Goal: Task Accomplishment & Management: Complete application form

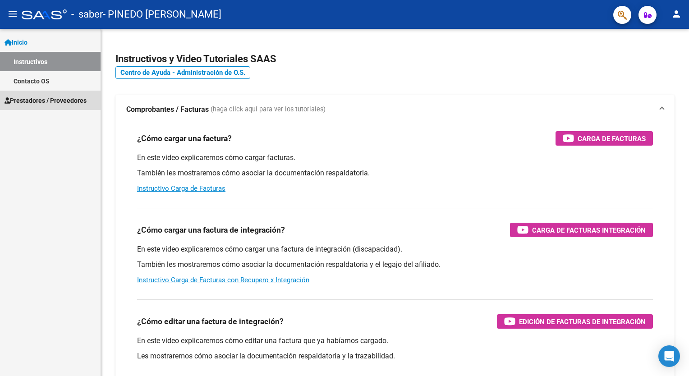
click at [47, 94] on link "Prestadores / Proveedores" at bounding box center [50, 100] width 100 height 19
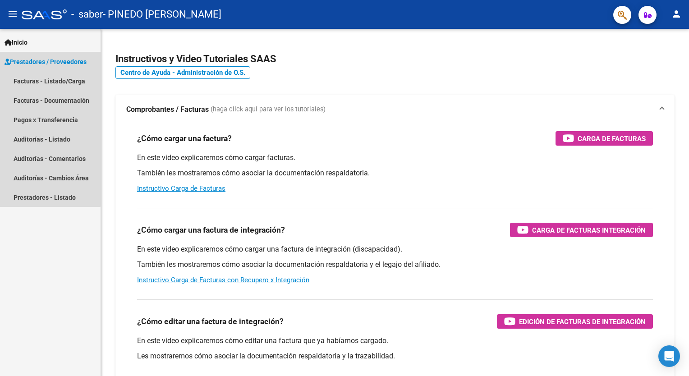
click at [49, 57] on span "Prestadores / Proveedores" at bounding box center [46, 62] width 82 height 10
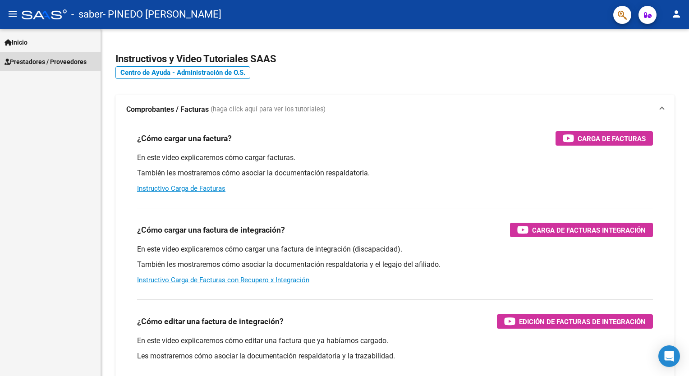
click at [49, 57] on span "Prestadores / Proveedores" at bounding box center [46, 62] width 82 height 10
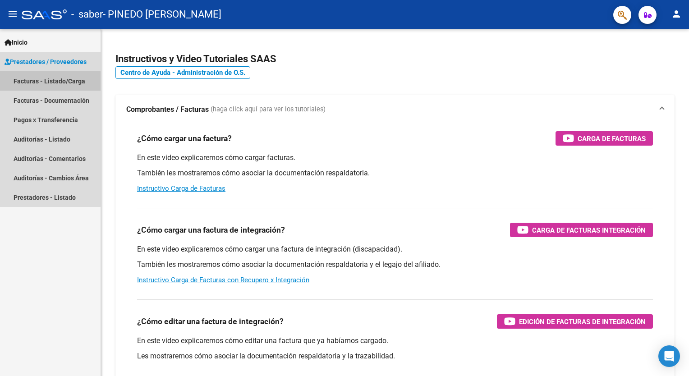
click at [41, 82] on link "Facturas - Listado/Carga" at bounding box center [50, 80] width 100 height 19
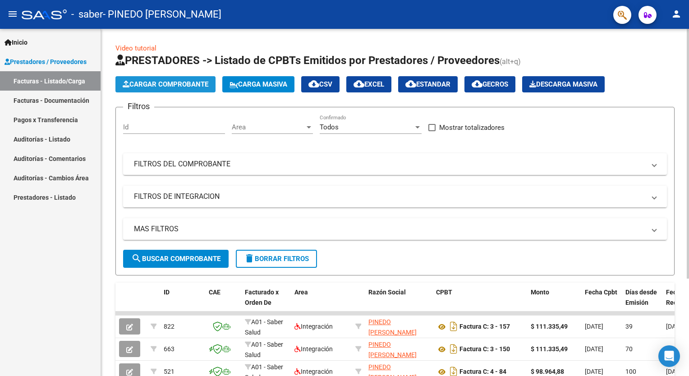
click at [155, 86] on span "Cargar Comprobante" at bounding box center [166, 84] width 86 height 8
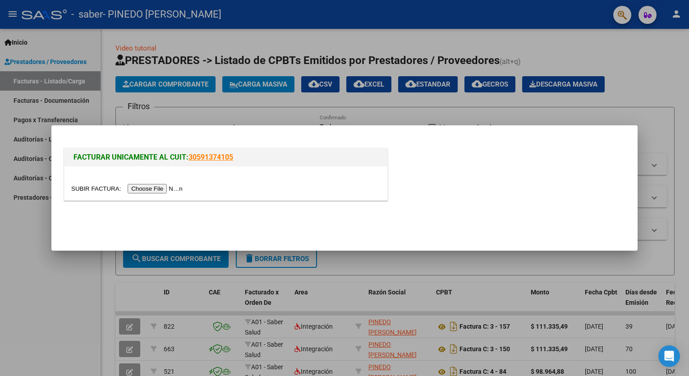
click at [157, 188] on input "file" at bounding box center [128, 188] width 114 height 9
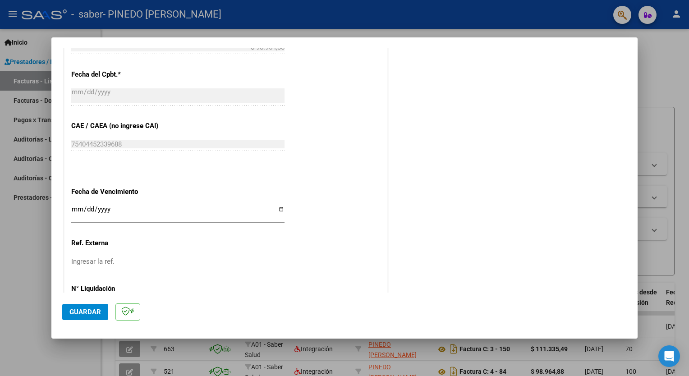
scroll to position [534, 0]
click at [113, 210] on input "Ingresar la fecha" at bounding box center [177, 212] width 213 height 14
click at [72, 208] on input "Ingresar la fecha" at bounding box center [177, 212] width 213 height 14
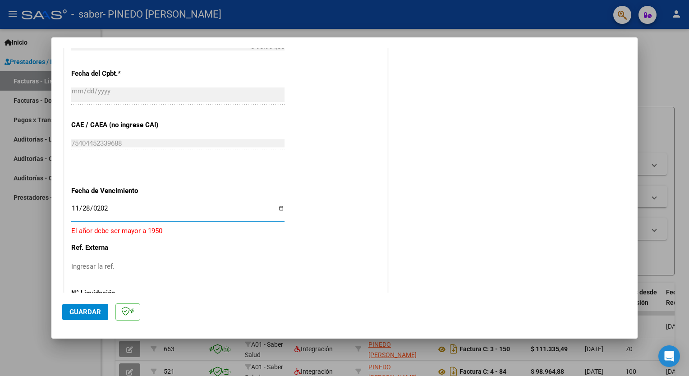
type input "[DATE]"
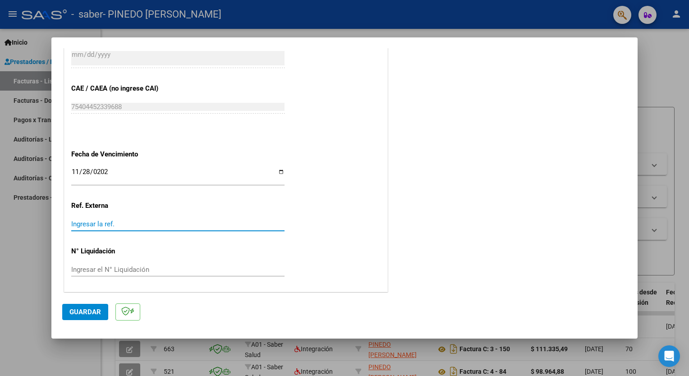
click at [87, 222] on input "Ingresar la ref." at bounding box center [177, 224] width 213 height 8
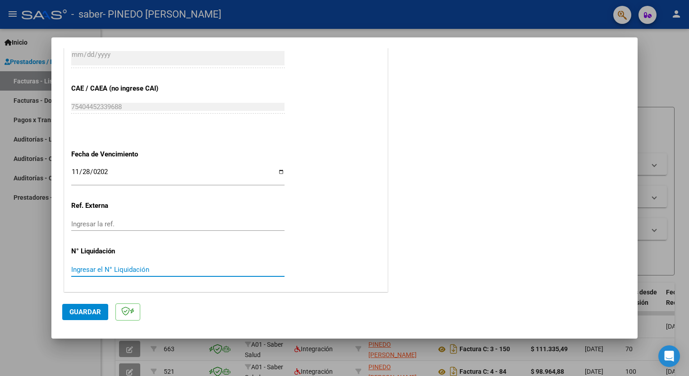
click at [104, 265] on input "Ingresar el N° Liquidación" at bounding box center [177, 269] width 213 height 8
click at [50, 117] on div at bounding box center [344, 188] width 689 height 376
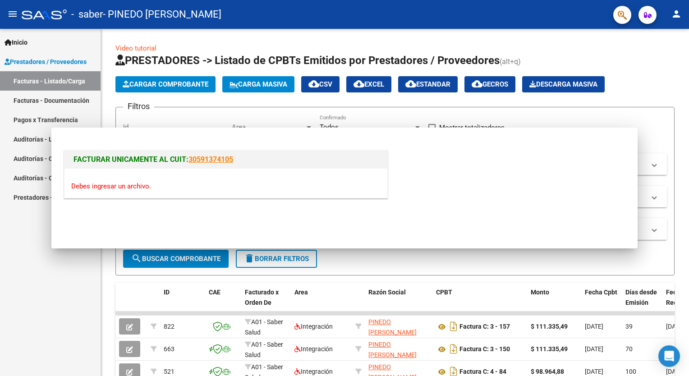
scroll to position [0, 0]
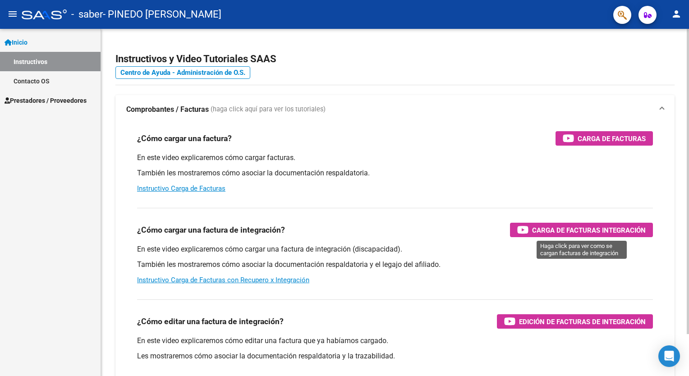
click at [602, 231] on span "Carga de Facturas Integración" at bounding box center [589, 229] width 114 height 11
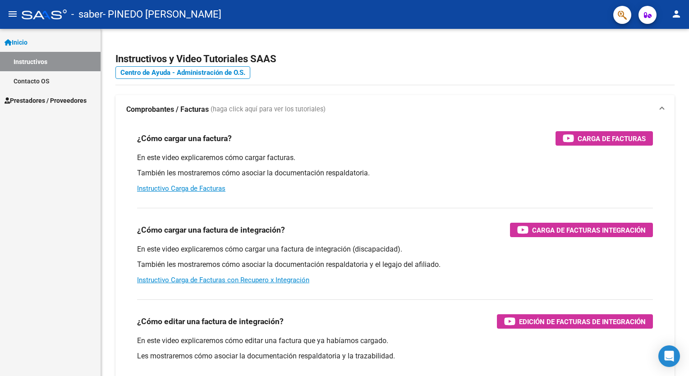
click at [35, 94] on link "Prestadores / Proveedores" at bounding box center [50, 100] width 100 height 19
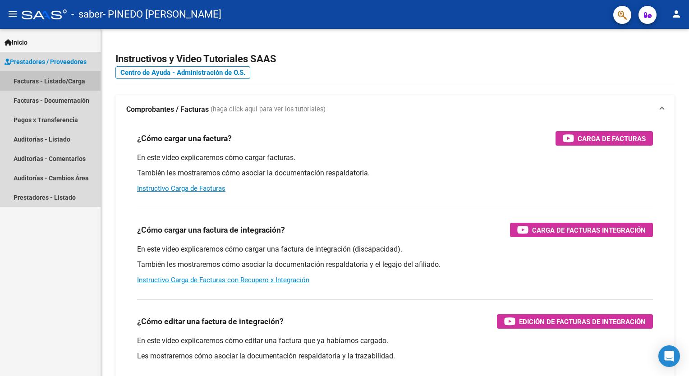
click at [51, 79] on link "Facturas - Listado/Carga" at bounding box center [50, 80] width 100 height 19
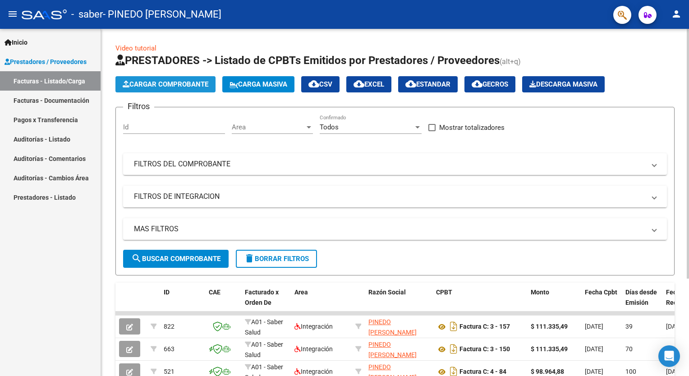
click at [168, 82] on span "Cargar Comprobante" at bounding box center [166, 84] width 86 height 8
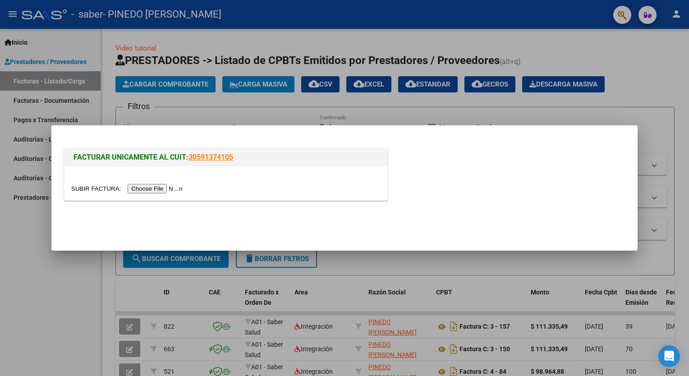
click at [153, 188] on input "file" at bounding box center [128, 188] width 114 height 9
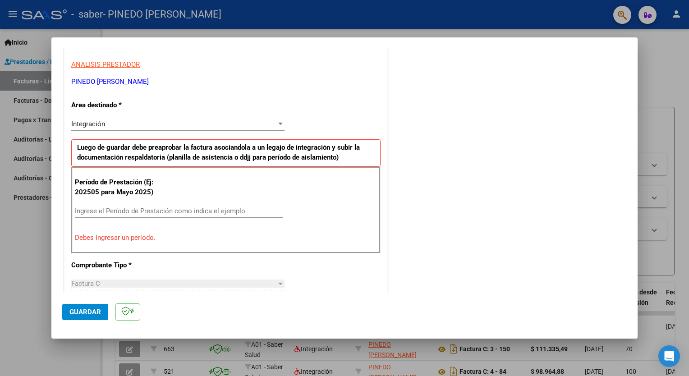
scroll to position [180, 0]
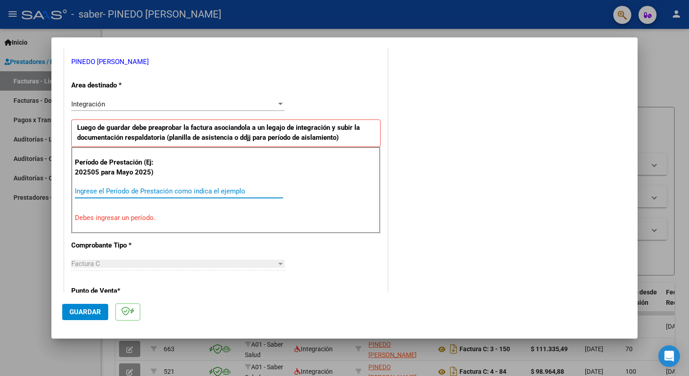
click at [107, 190] on input "Ingrese el Período de Prestación como indica el ejemplo" at bounding box center [179, 191] width 208 height 8
type input "1"
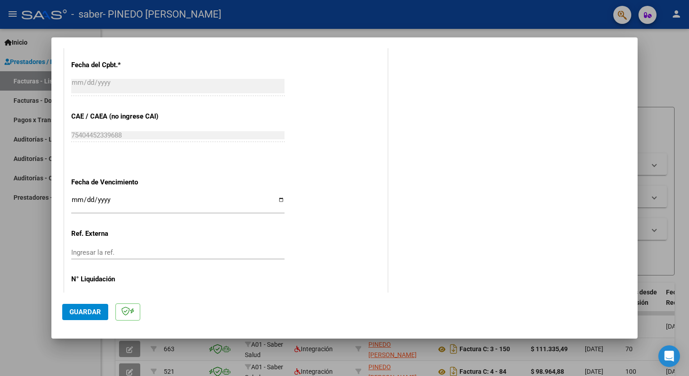
scroll to position [541, 0]
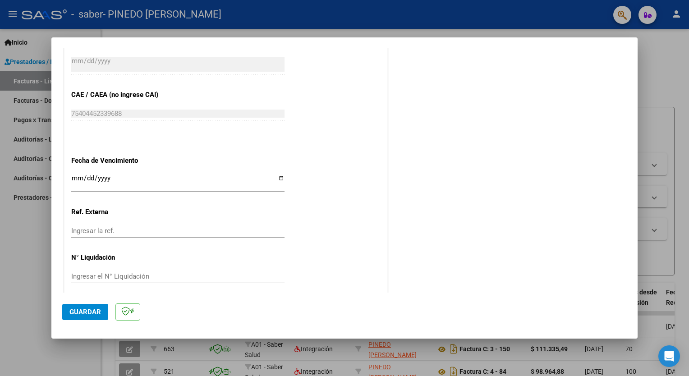
type input "202509"
click at [94, 312] on span "Guardar" at bounding box center [85, 312] width 32 height 8
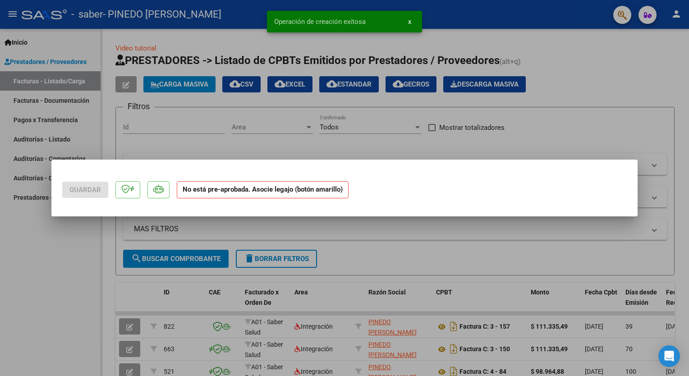
scroll to position [0, 0]
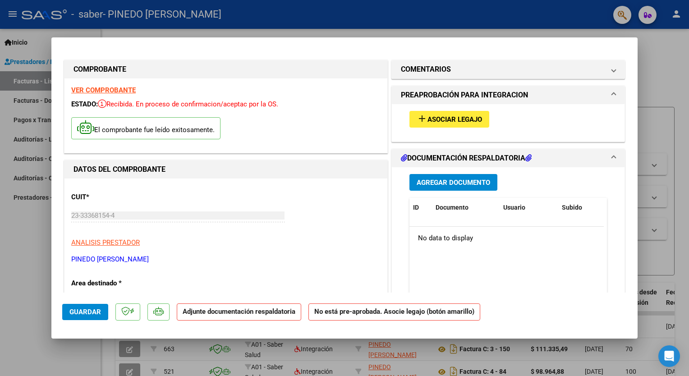
click at [427, 121] on span "Asociar Legajo" at bounding box center [454, 119] width 55 height 8
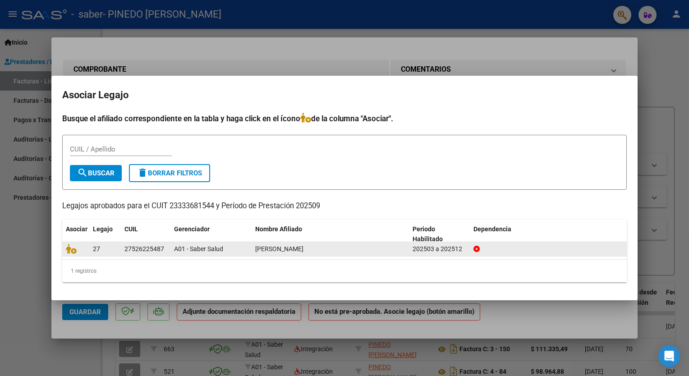
click at [156, 250] on div "27526225487" at bounding box center [144, 249] width 40 height 10
click at [72, 247] on icon at bounding box center [71, 249] width 11 height 10
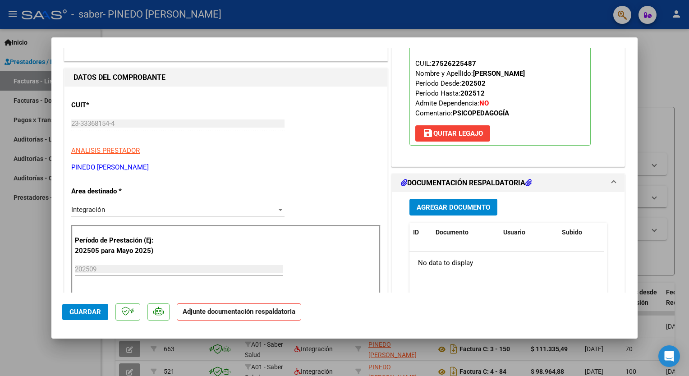
scroll to position [135, 0]
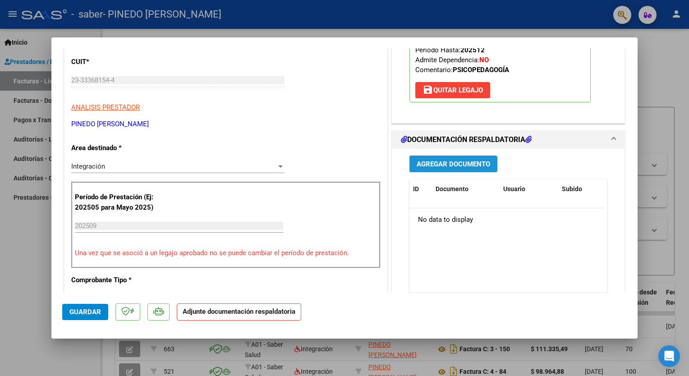
click at [468, 162] on span "Agregar Documento" at bounding box center [452, 164] width 73 height 8
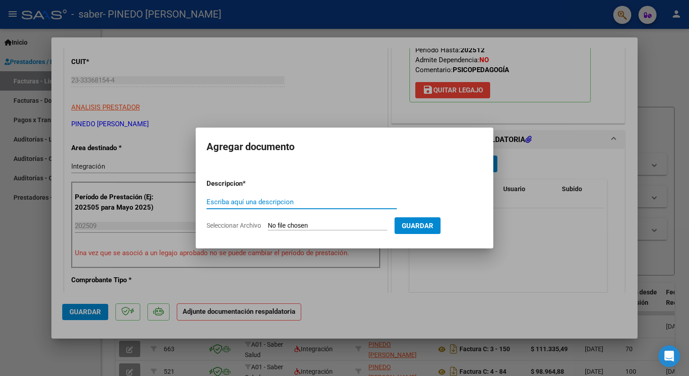
click at [295, 198] on input "Escriba aquí una descripcion" at bounding box center [301, 202] width 190 height 8
click at [266, 200] on input "Escriba aquí una descripcion" at bounding box center [301, 202] width 190 height 8
click at [324, 224] on input "Seleccionar Archivo" at bounding box center [327, 226] width 119 height 9
type input "C:\fakepath\20251009_135129.jpg"
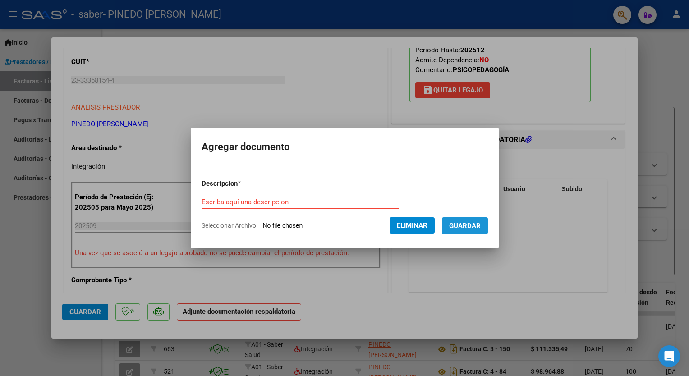
click at [463, 223] on span "Guardar" at bounding box center [465, 226] width 32 height 8
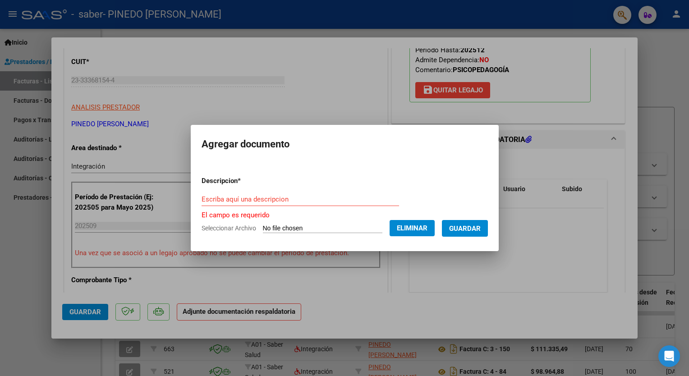
click at [231, 201] on input "Escriba aquí una descripcion" at bounding box center [299, 199] width 197 height 8
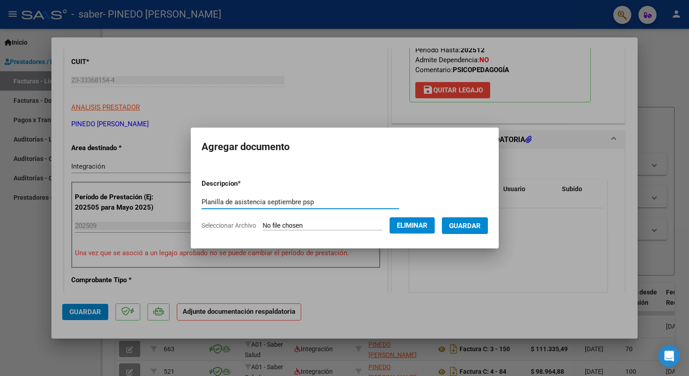
type input "Planilla de asistencia septiembre psp"
click at [456, 227] on span "Guardar" at bounding box center [465, 226] width 32 height 8
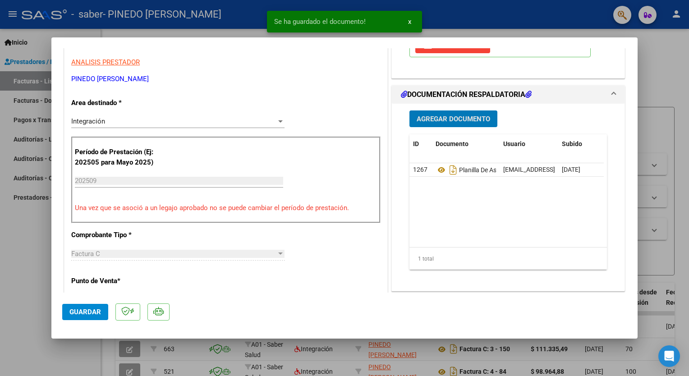
scroll to position [451, 0]
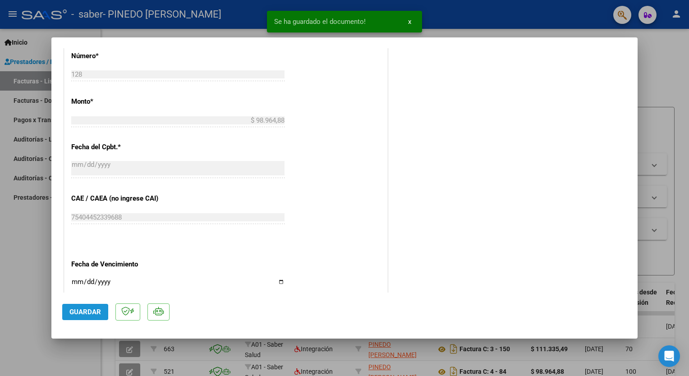
click at [84, 313] on span "Guardar" at bounding box center [85, 312] width 32 height 8
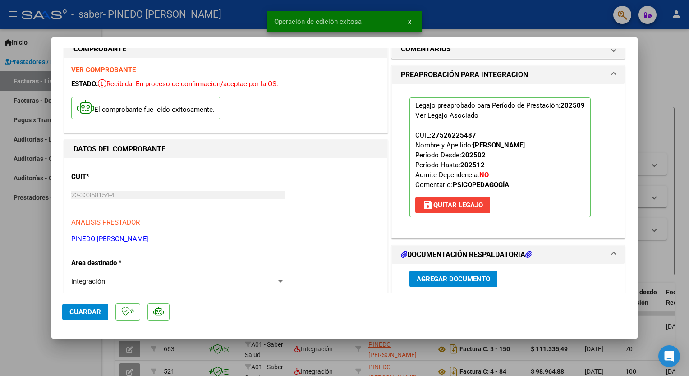
scroll to position [0, 0]
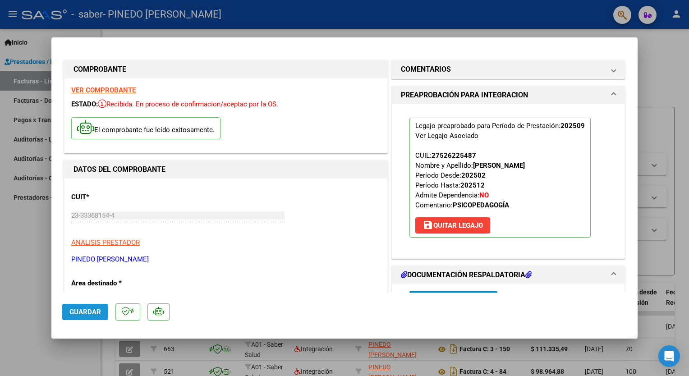
click at [93, 313] on span "Guardar" at bounding box center [85, 312] width 32 height 8
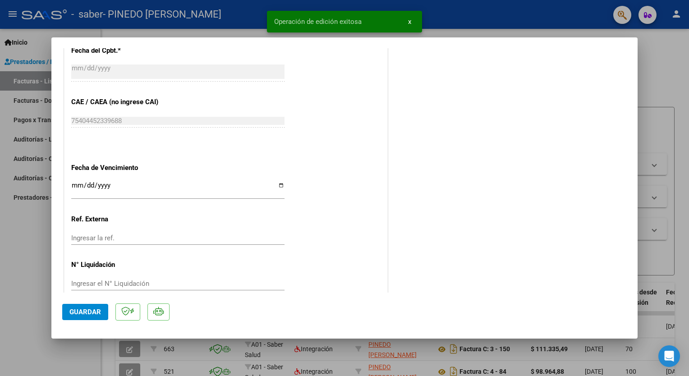
scroll to position [561, 0]
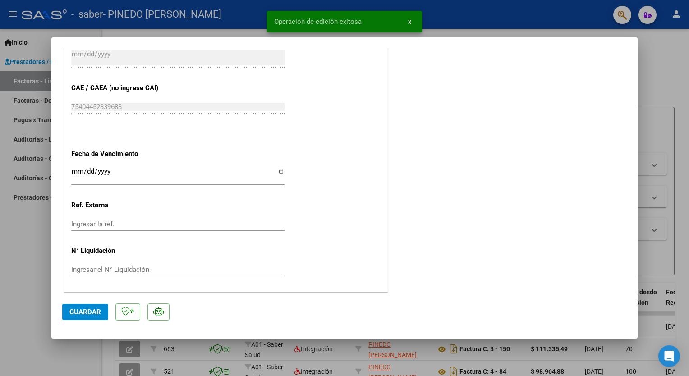
click at [62, 360] on div at bounding box center [344, 188] width 689 height 376
type input "$ 0,00"
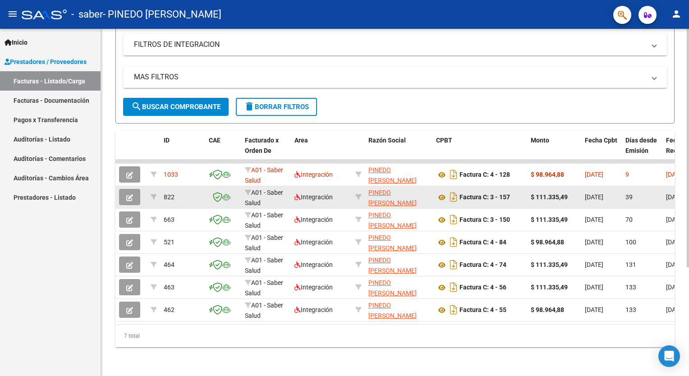
scroll to position [157, 0]
